Goal: Task Accomplishment & Management: Complete application form

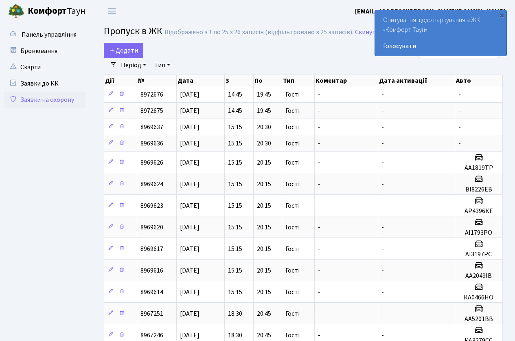
select select "25"
click at [124, 47] on span "Додати" at bounding box center [123, 50] width 29 height 9
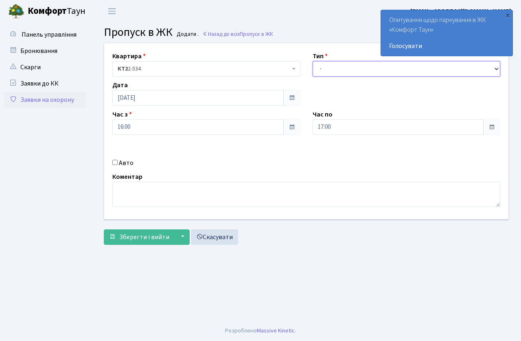
drag, startPoint x: 343, startPoint y: 69, endPoint x: 343, endPoint y: 74, distance: 4.9
click at [343, 71] on select "- Доставка Таксі Гості Сервіс" at bounding box center [407, 68] width 188 height 15
select select "3"
click at [313, 61] on select "- Доставка Таксі Гості Сервіс" at bounding box center [407, 68] width 188 height 15
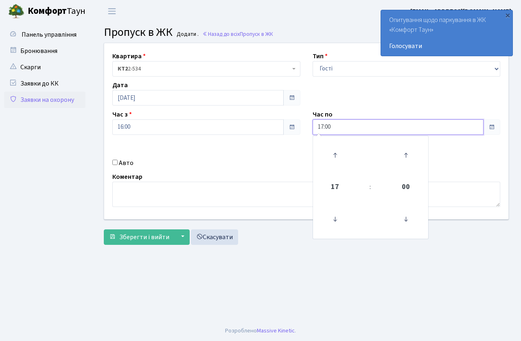
click at [341, 127] on input "17:00" at bounding box center [399, 126] width 172 height 15
click at [339, 152] on icon at bounding box center [335, 155] width 22 height 22
type input "20:00"
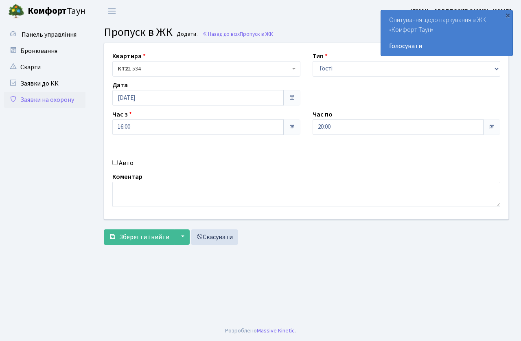
click at [192, 176] on div "Коментар" at bounding box center [306, 189] width 400 height 35
click at [114, 162] on input "Авто" at bounding box center [114, 162] width 5 height 5
checkbox input "true"
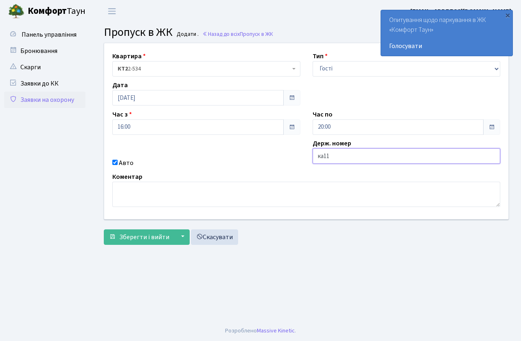
type input "КА1183ЕЕ"
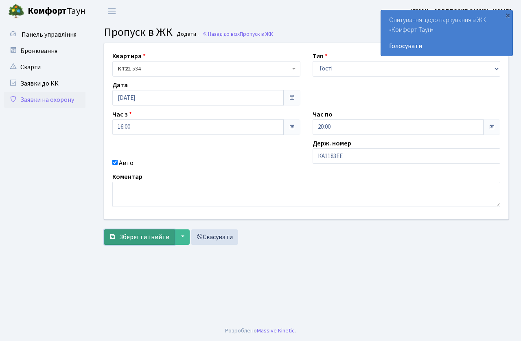
click at [131, 240] on span "Зберегти і вийти" at bounding box center [144, 237] width 50 height 9
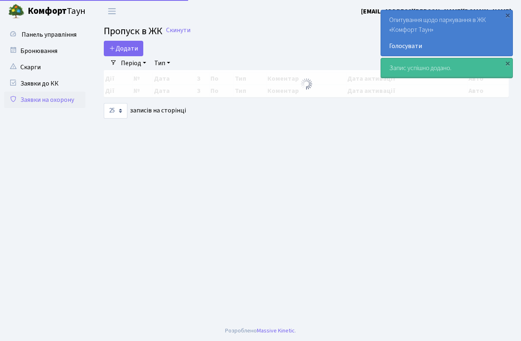
select select "25"
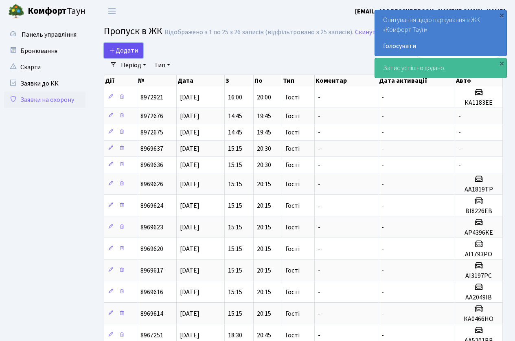
click at [129, 48] on span "Додати" at bounding box center [123, 50] width 29 height 9
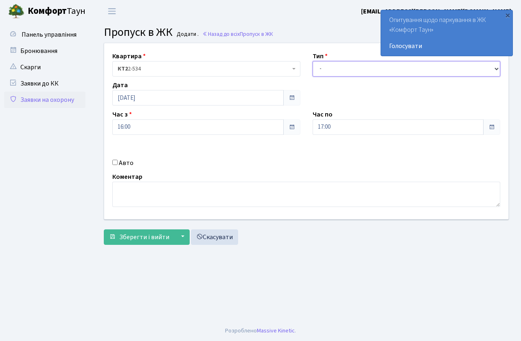
click at [354, 76] on select "- Доставка Таксі Гості Сервіс" at bounding box center [407, 68] width 188 height 15
select select "3"
click at [313, 61] on select "- Доставка Таксі Гості Сервіс" at bounding box center [407, 68] width 188 height 15
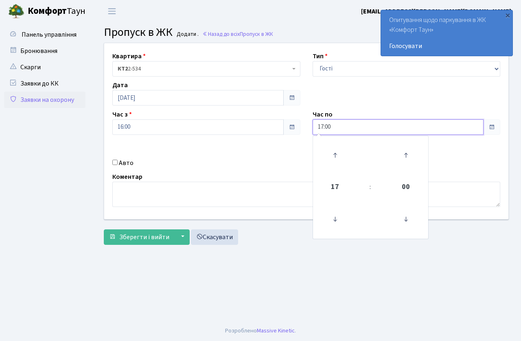
drag, startPoint x: 343, startPoint y: 121, endPoint x: 343, endPoint y: 138, distance: 17.1
click at [344, 126] on input "17:00" at bounding box center [399, 126] width 172 height 15
click at [334, 149] on icon at bounding box center [335, 155] width 22 height 22
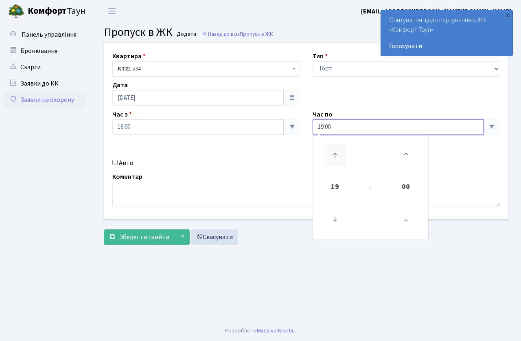
type input "20:00"
click at [257, 152] on div "Квартира <b>КТ2</b>&nbsp;&nbsp;&nbsp;2-534 КТ2 2-534 Тип - Доставка Таксі Гості…" at bounding box center [306, 131] width 417 height 176
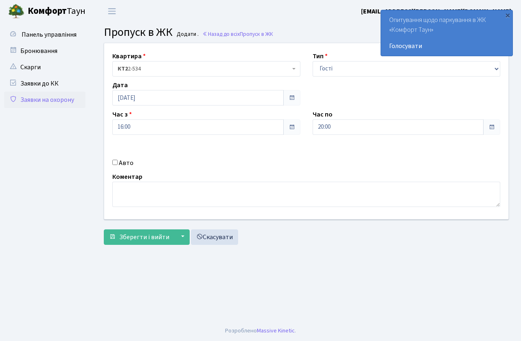
click at [114, 162] on input "Авто" at bounding box center [114, 162] width 5 height 5
checkbox input "true"
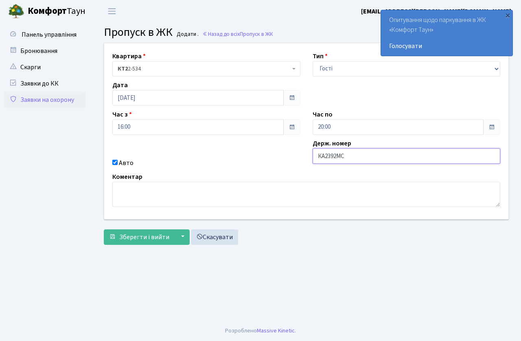
click at [365, 156] on input "КА2392МС" at bounding box center [407, 155] width 188 height 15
type input "КА1183ІВ"
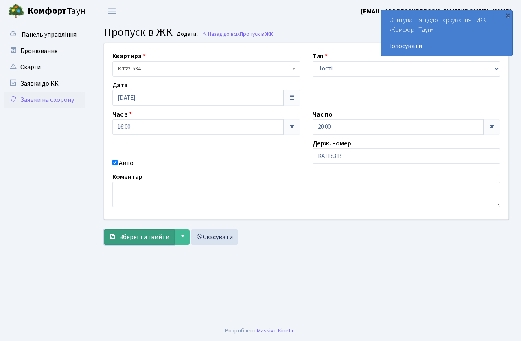
click at [147, 234] on span "Зберегти і вийти" at bounding box center [144, 237] width 50 height 9
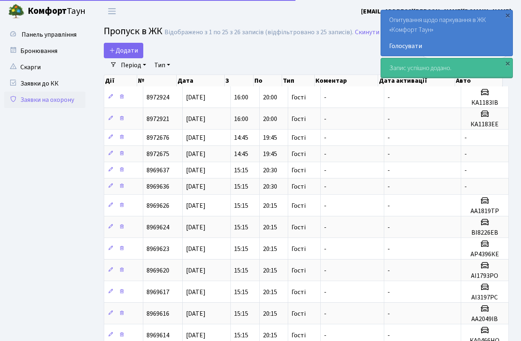
select select "25"
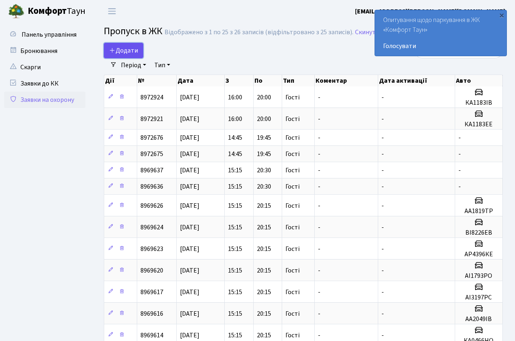
click at [123, 47] on span "Додати" at bounding box center [123, 50] width 29 height 9
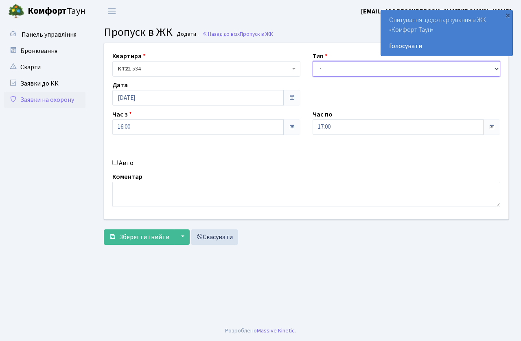
drag, startPoint x: 327, startPoint y: 73, endPoint x: 328, endPoint y: 79, distance: 7.0
click at [328, 79] on div "Квартира <b>КТ2</b>&nbsp;&nbsp;&nbsp;2-534 КТ2 2-534 Тип - Доставка Таксі Гості…" at bounding box center [306, 131] width 417 height 176
select select "3"
click at [313, 61] on select "- Доставка Таксі Гості Сервіс" at bounding box center [407, 68] width 188 height 15
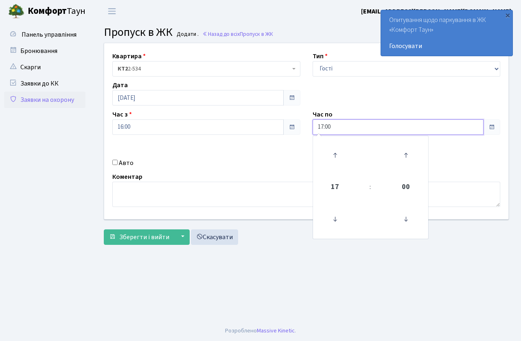
click at [340, 121] on input "17:00" at bounding box center [399, 126] width 172 height 15
click at [332, 151] on icon at bounding box center [335, 155] width 22 height 22
type input "20:00"
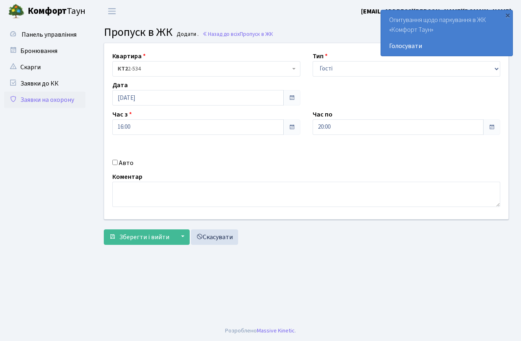
drag, startPoint x: 274, startPoint y: 150, endPoint x: 114, endPoint y: 137, distance: 160.2
click at [264, 152] on div "Квартира <b>КТ2</b>&nbsp;&nbsp;&nbsp;2-534 КТ2 2-534 Тип - Доставка Таксі Гості…" at bounding box center [306, 131] width 417 height 176
click at [114, 164] on input "Авто" at bounding box center [114, 162] width 5 height 5
checkbox input "true"
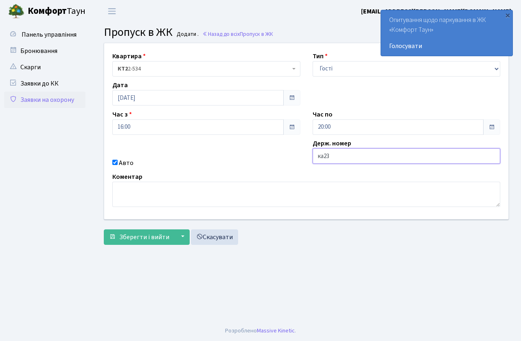
type input "КА2392МС"
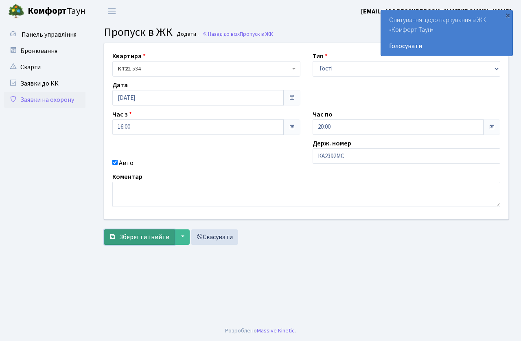
click at [132, 241] on span "Зберегти і вийти" at bounding box center [144, 237] width 50 height 9
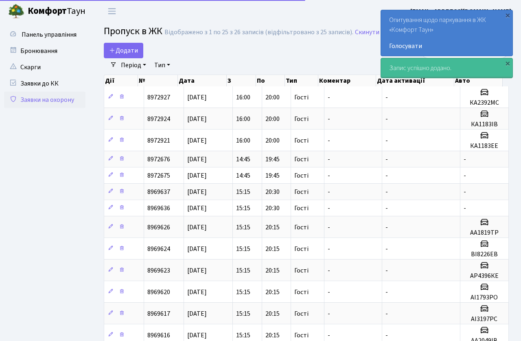
select select "25"
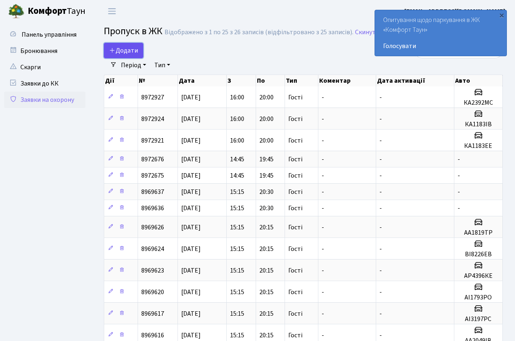
click at [121, 53] on span "Додати" at bounding box center [123, 50] width 29 height 9
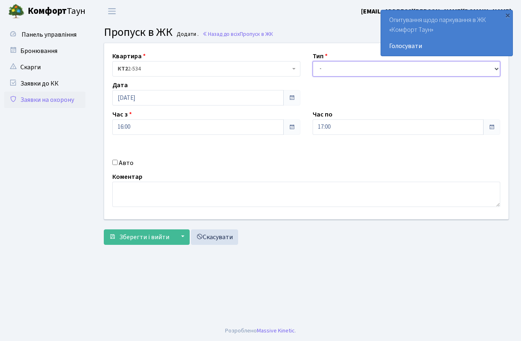
drag, startPoint x: 342, startPoint y: 69, endPoint x: 342, endPoint y: 75, distance: 5.7
click at [342, 75] on select "- Доставка Таксі Гості Сервіс" at bounding box center [407, 68] width 188 height 15
select select "3"
click at [313, 61] on select "- Доставка Таксі Гості Сервіс" at bounding box center [407, 68] width 188 height 15
click at [348, 137] on div "Квартира <b>КТ2</b>&nbsp;&nbsp;&nbsp;2-534 КТ2 2-534 Тип - Доставка Таксі Гості…" at bounding box center [306, 131] width 417 height 176
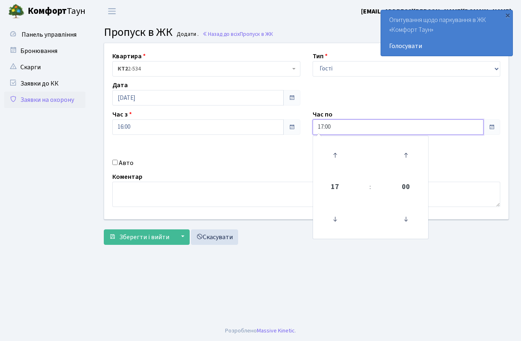
click at [346, 131] on input "17:00" at bounding box center [399, 126] width 172 height 15
click at [335, 148] on icon at bounding box center [335, 155] width 22 height 22
type input "20:00"
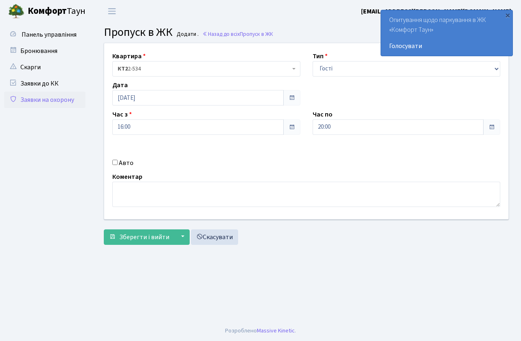
drag, startPoint x: 257, startPoint y: 150, endPoint x: 154, endPoint y: 154, distance: 102.7
click at [253, 150] on div "Квартира <b>КТ2</b>&nbsp;&nbsp;&nbsp;2-534 КТ2 2-534 Тип - Доставка Таксі Гості…" at bounding box center [306, 131] width 417 height 176
click at [116, 165] on input "Авто" at bounding box center [114, 162] width 5 height 5
checkbox input "true"
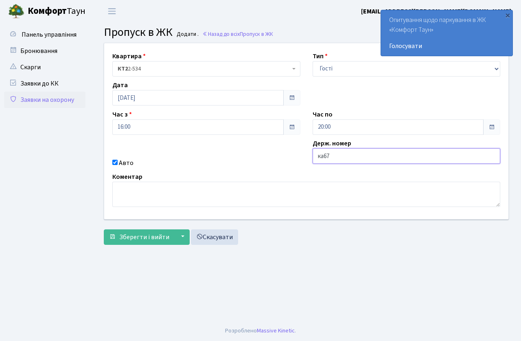
type input "КА6725АО"
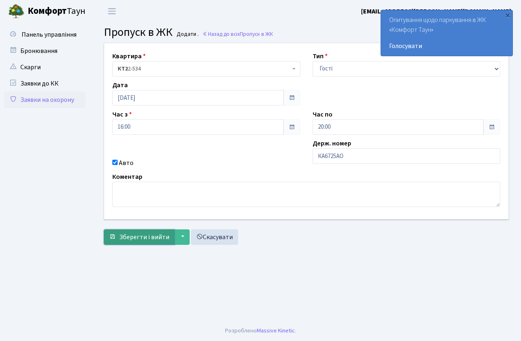
click at [133, 239] on span "Зберегти і вийти" at bounding box center [144, 237] width 50 height 9
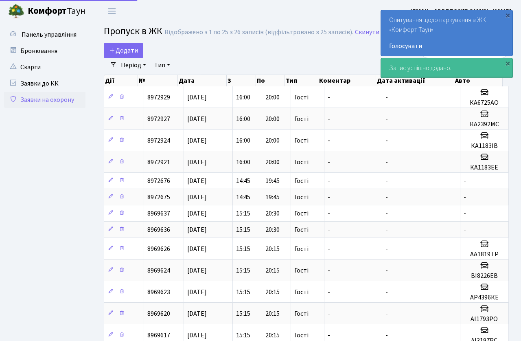
select select "25"
